Goal: Information Seeking & Learning: Understand process/instructions

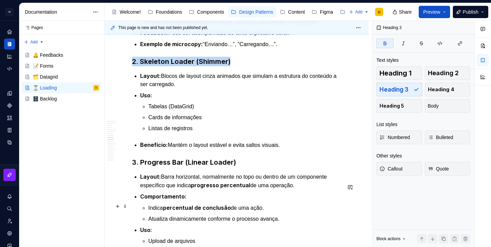
scroll to position [1031, 0]
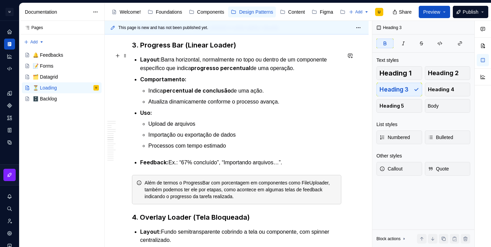
click at [182, 49] on strong "3. Progress Bar (Linear Loader)" at bounding box center [184, 45] width 104 height 8
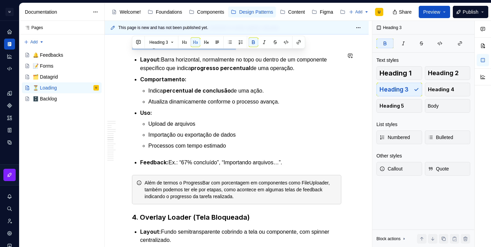
copy strong "3. Progress Bar (Linear Loader)"
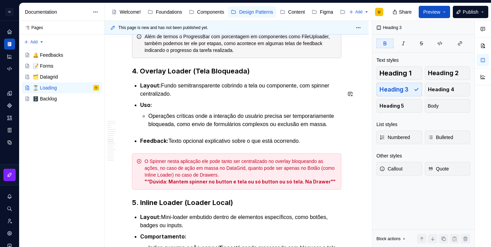
scroll to position [1178, 0]
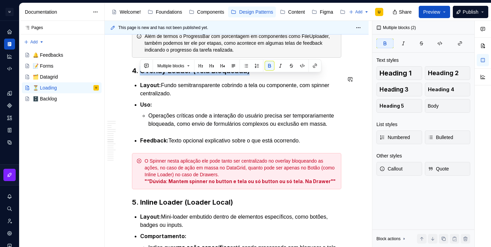
drag, startPoint x: 141, startPoint y: 79, endPoint x: 260, endPoint y: 86, distance: 119.6
click at [260, 86] on div "Apresentação O Loading é um padrão usado para indicar que o sistema está proces…" at bounding box center [237, 135] width 210 height 2360
copy strong "Overlay Loader (Tela Bloqueada)"
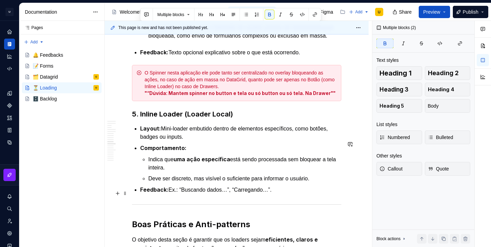
scroll to position [1269, 0]
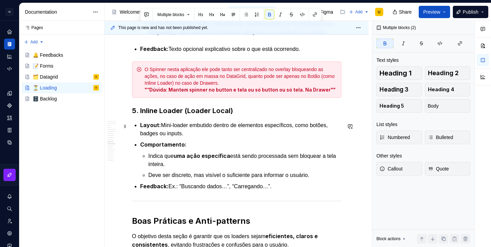
click at [169, 115] on strong "5. Inline Loader (Loader Local)" at bounding box center [182, 110] width 101 height 8
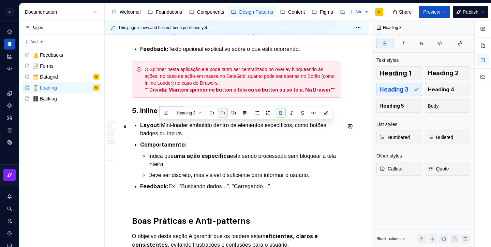
click at [169, 115] on strong "5. Inline Loader (Loader Local)" at bounding box center [182, 110] width 101 height 8
copy strong "5. Inline Loader (Loader Local)"
click at [170, 168] on p "Indica que uma ação específica está sendo processada sem bloquear a tela inteir…" at bounding box center [244, 160] width 193 height 17
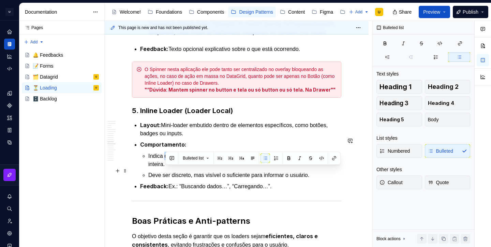
click at [170, 168] on p "Indica que uma ação específica está sendo processada sem bloquear a tela inteir…" at bounding box center [244, 160] width 193 height 17
copy p "Indica que uma ação específica está sendo processada sem bloquear a tela inteir…"
type textarea "*"
